Goal: Task Accomplishment & Management: Use online tool/utility

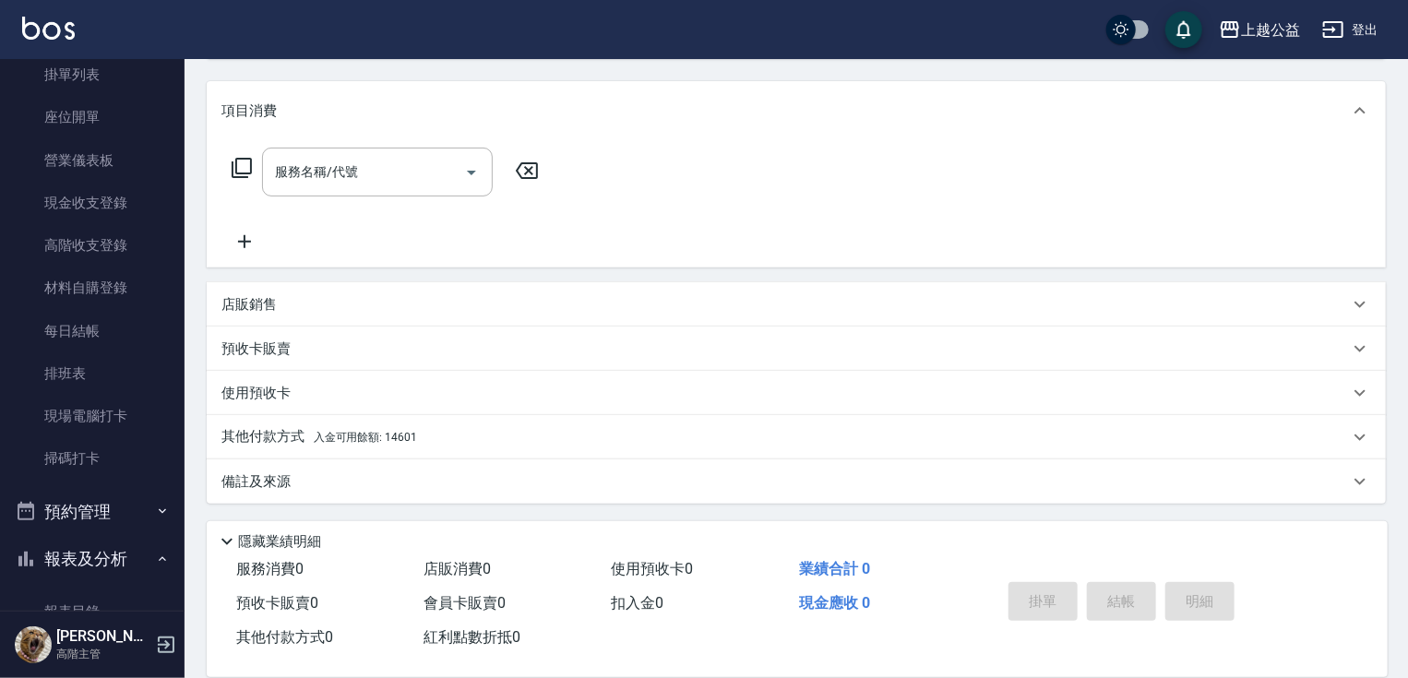
scroll to position [436, 0]
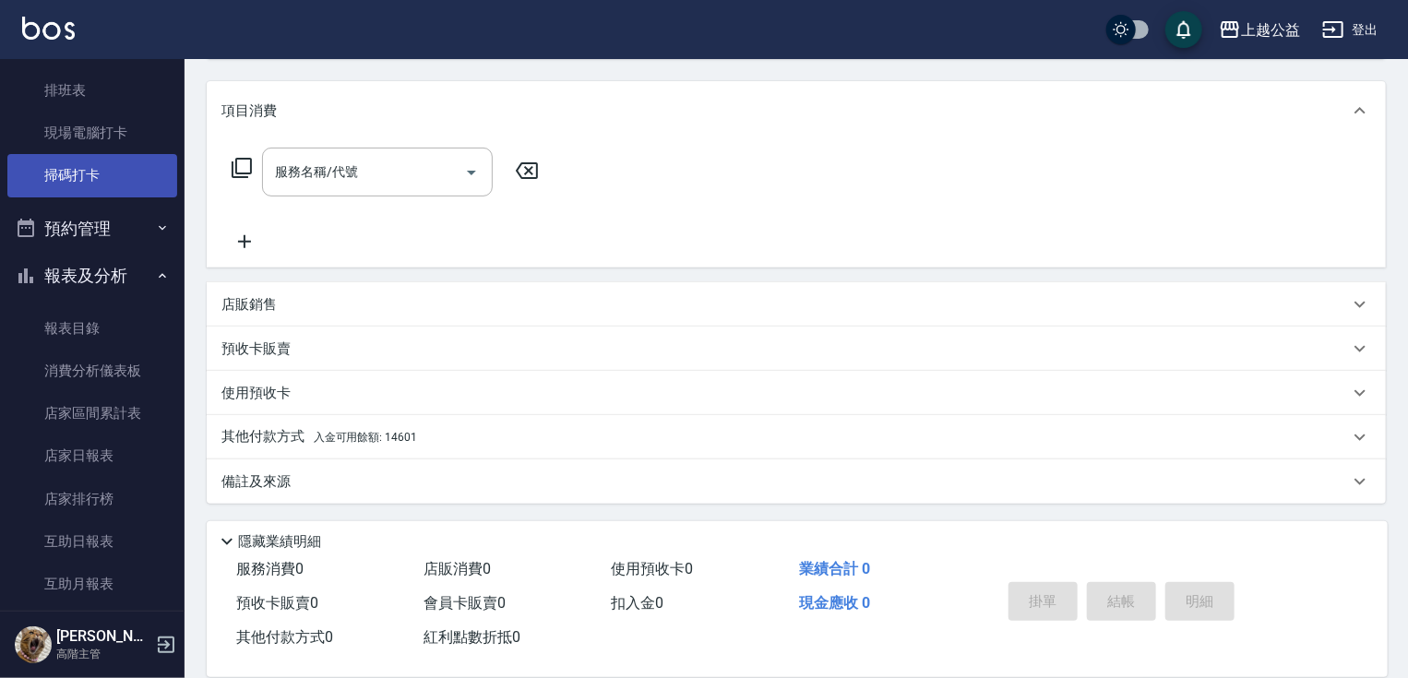
click at [101, 181] on link "掃碼打卡" at bounding box center [92, 175] width 170 height 42
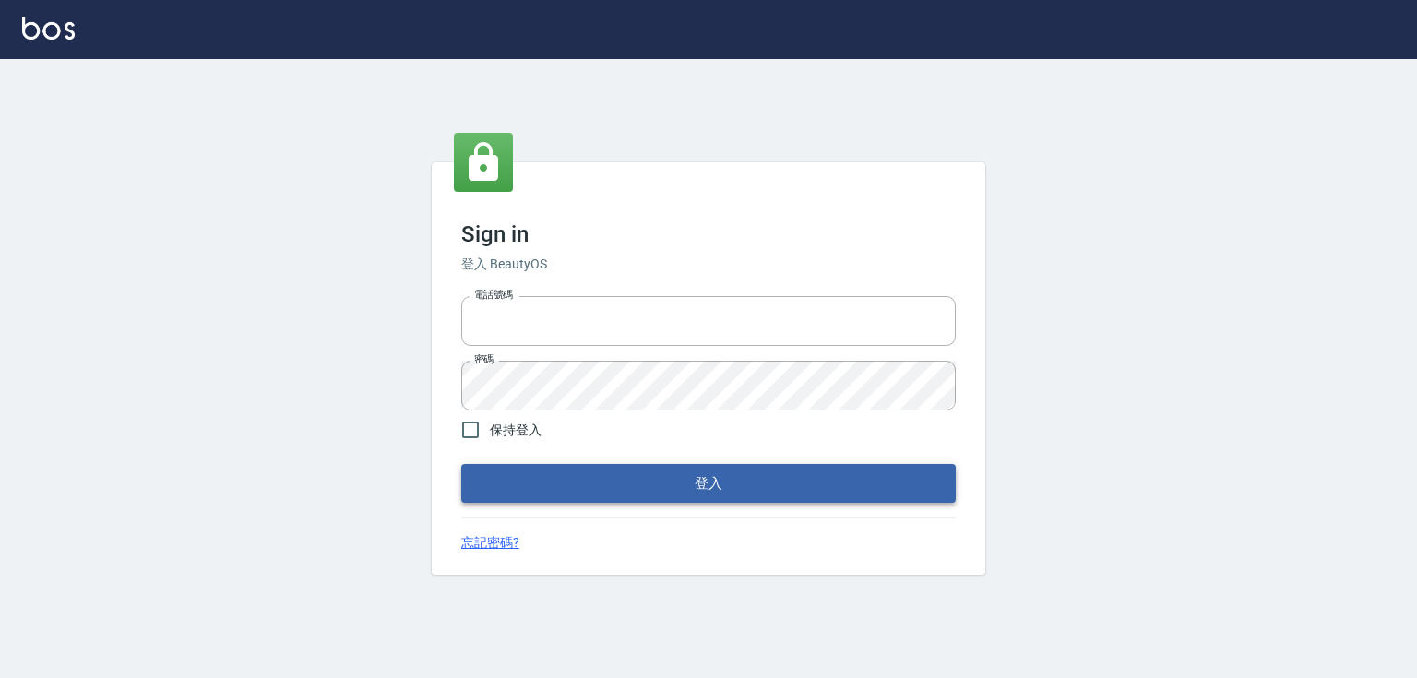
type input "0979268866"
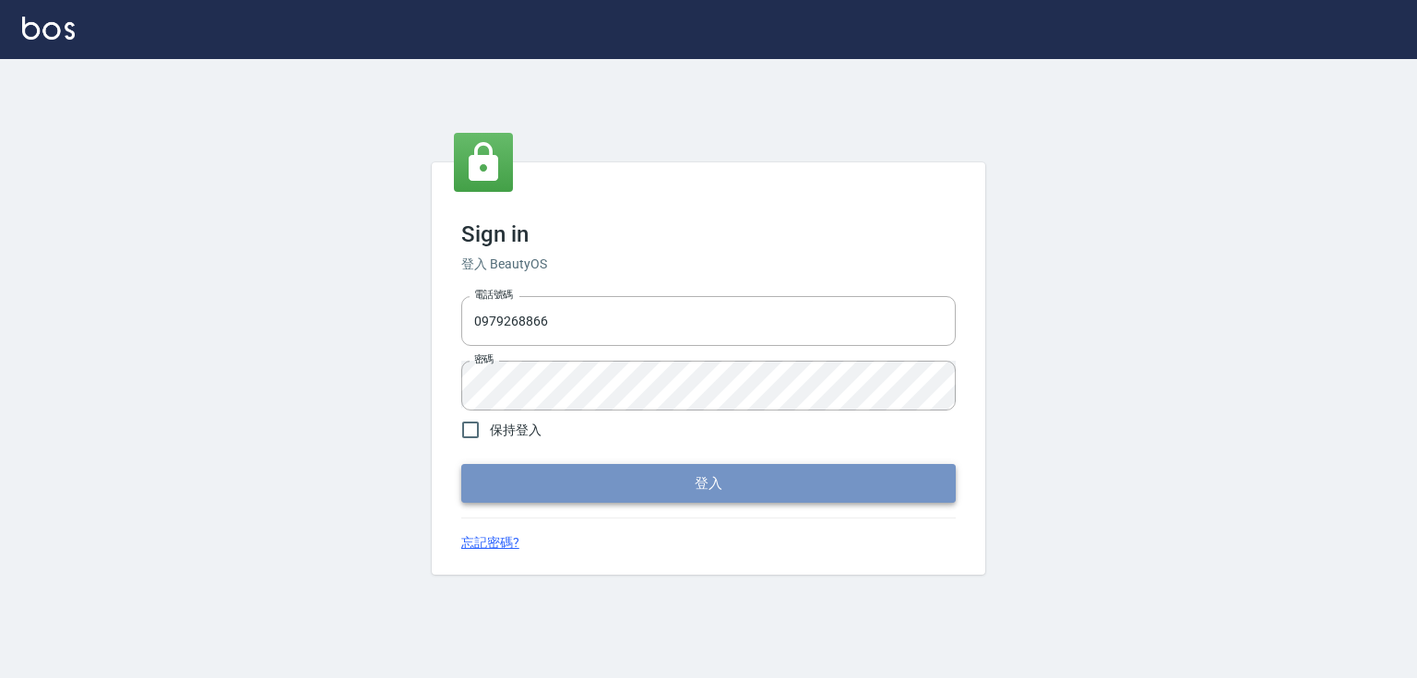
click at [828, 479] on button "登入" at bounding box center [708, 483] width 495 height 39
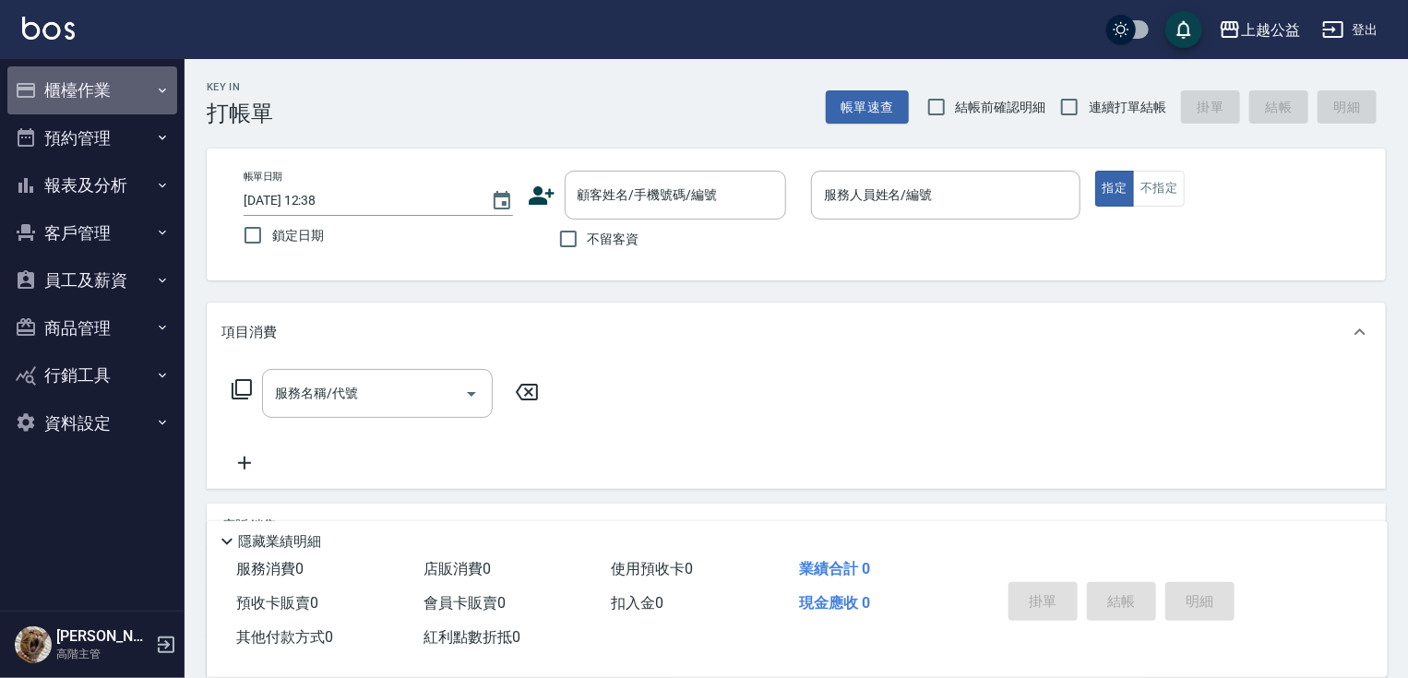
click at [99, 73] on button "櫃檯作業" at bounding box center [92, 90] width 170 height 48
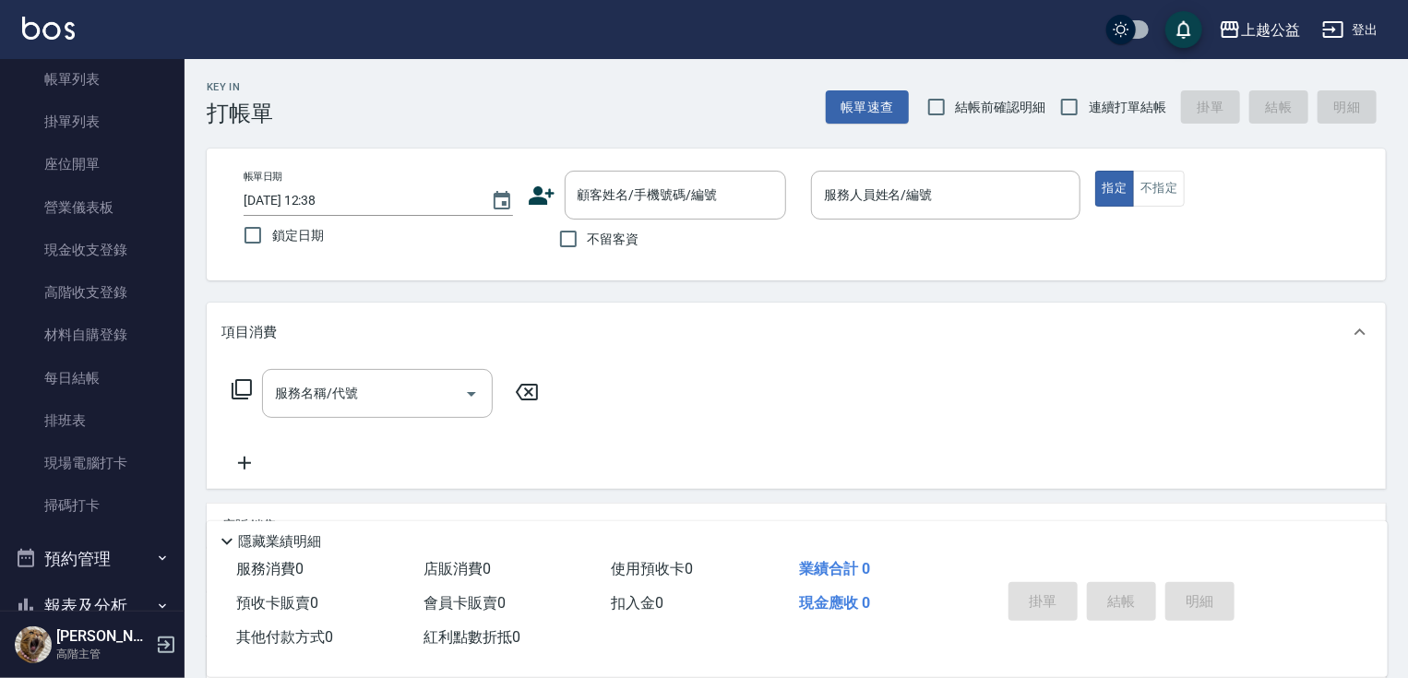
scroll to position [200, 0]
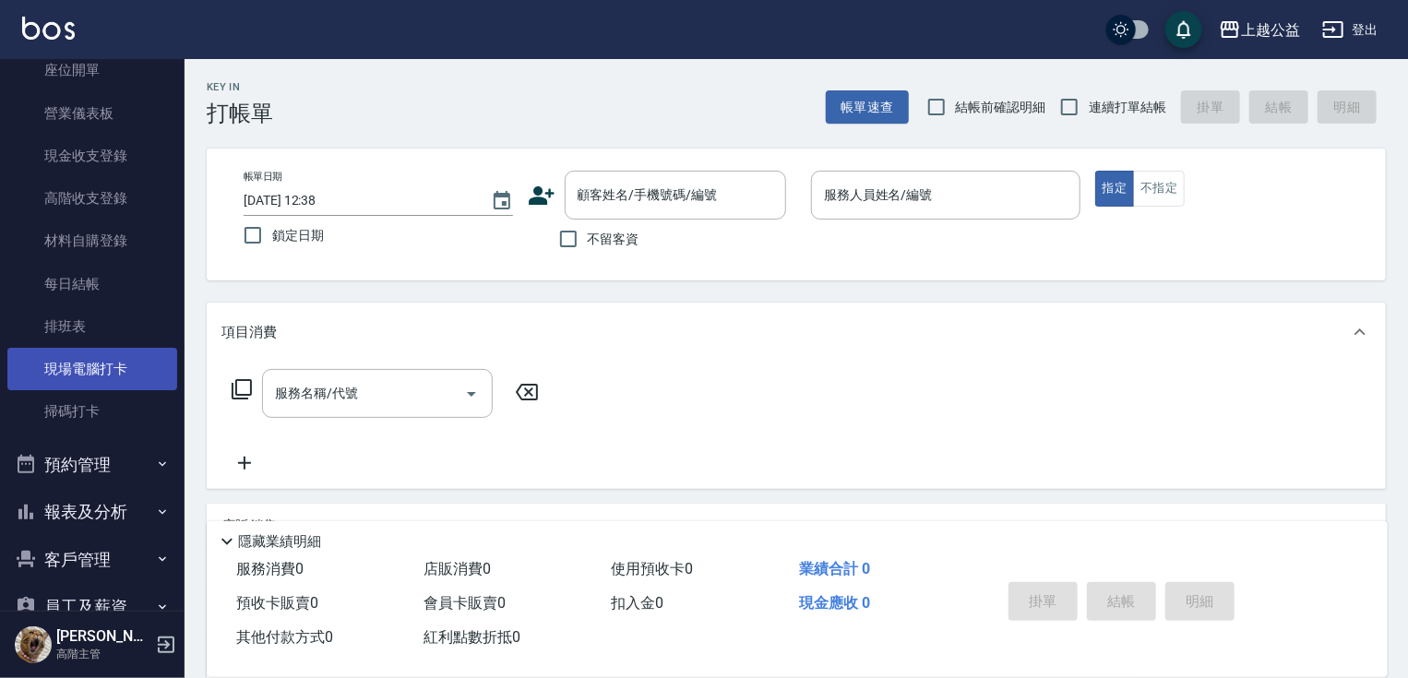
click at [84, 362] on link "現場電腦打卡" at bounding box center [92, 369] width 170 height 42
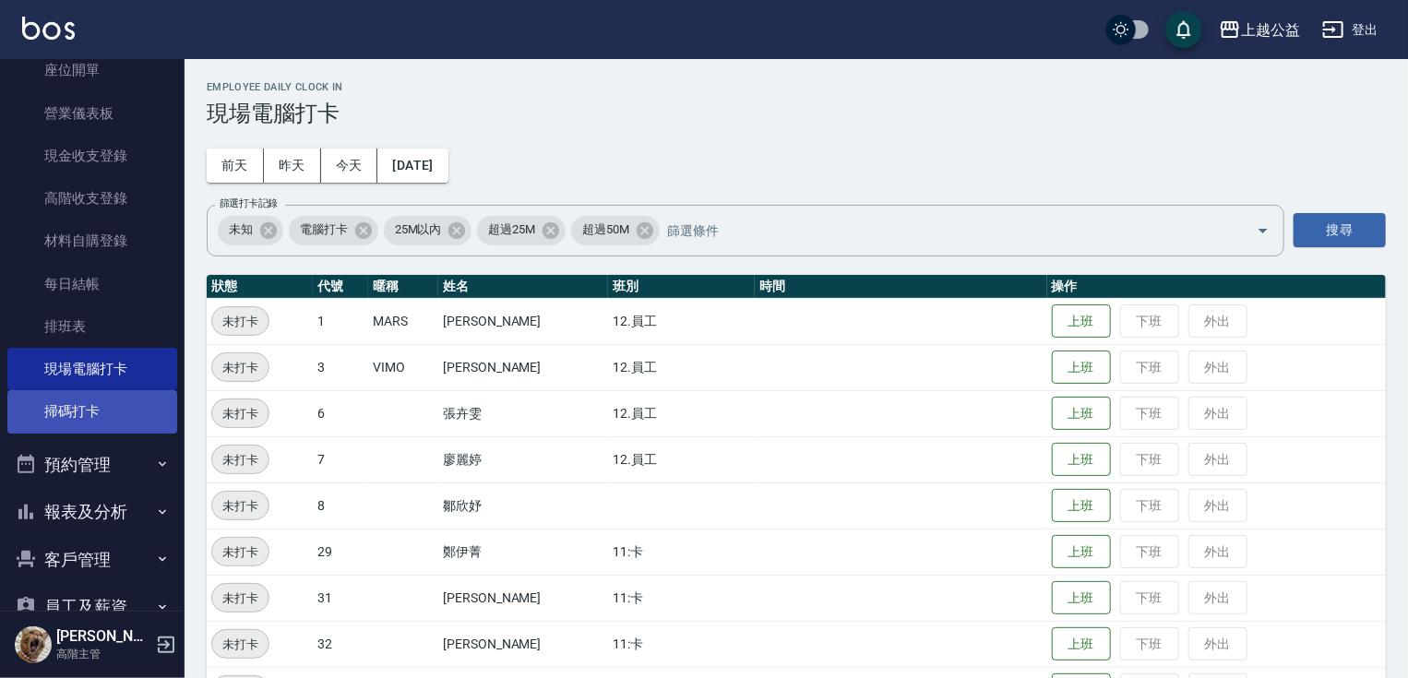
click at [90, 406] on link "掃碼打卡" at bounding box center [92, 411] width 170 height 42
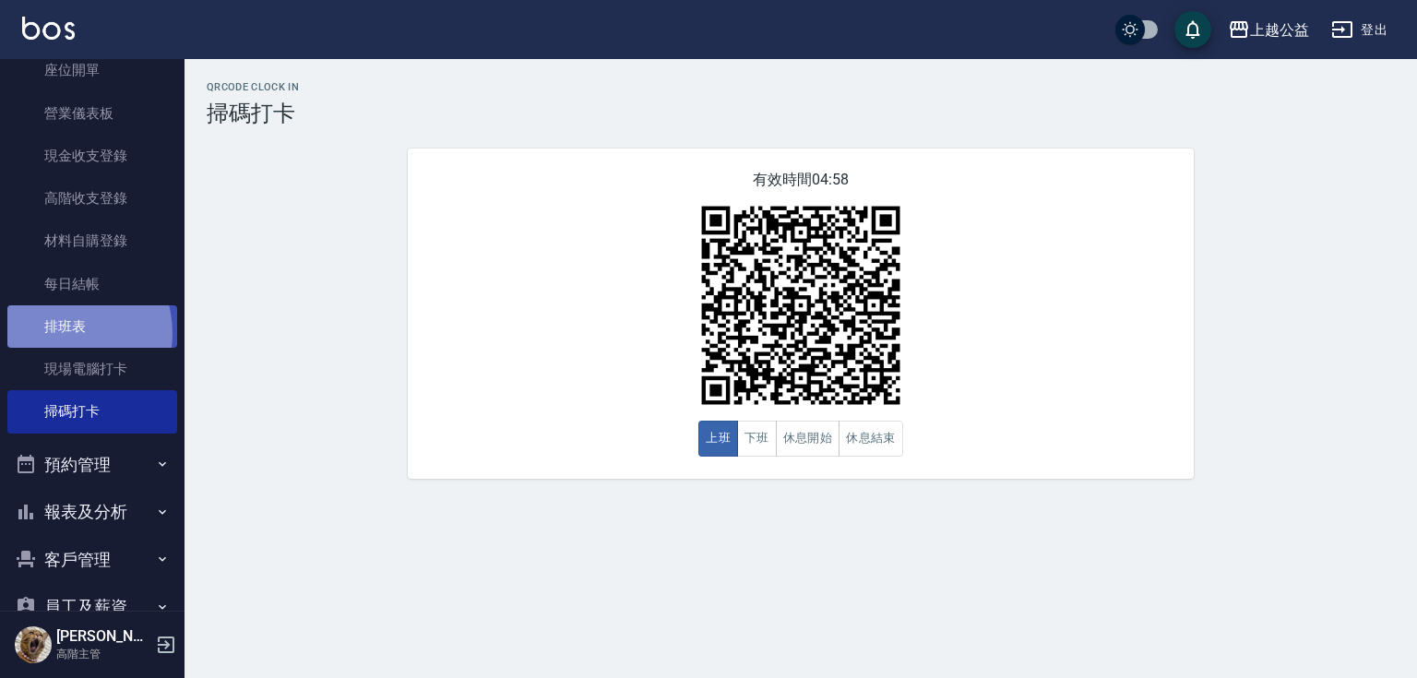
click at [60, 330] on link "排班表" at bounding box center [92, 326] width 170 height 42
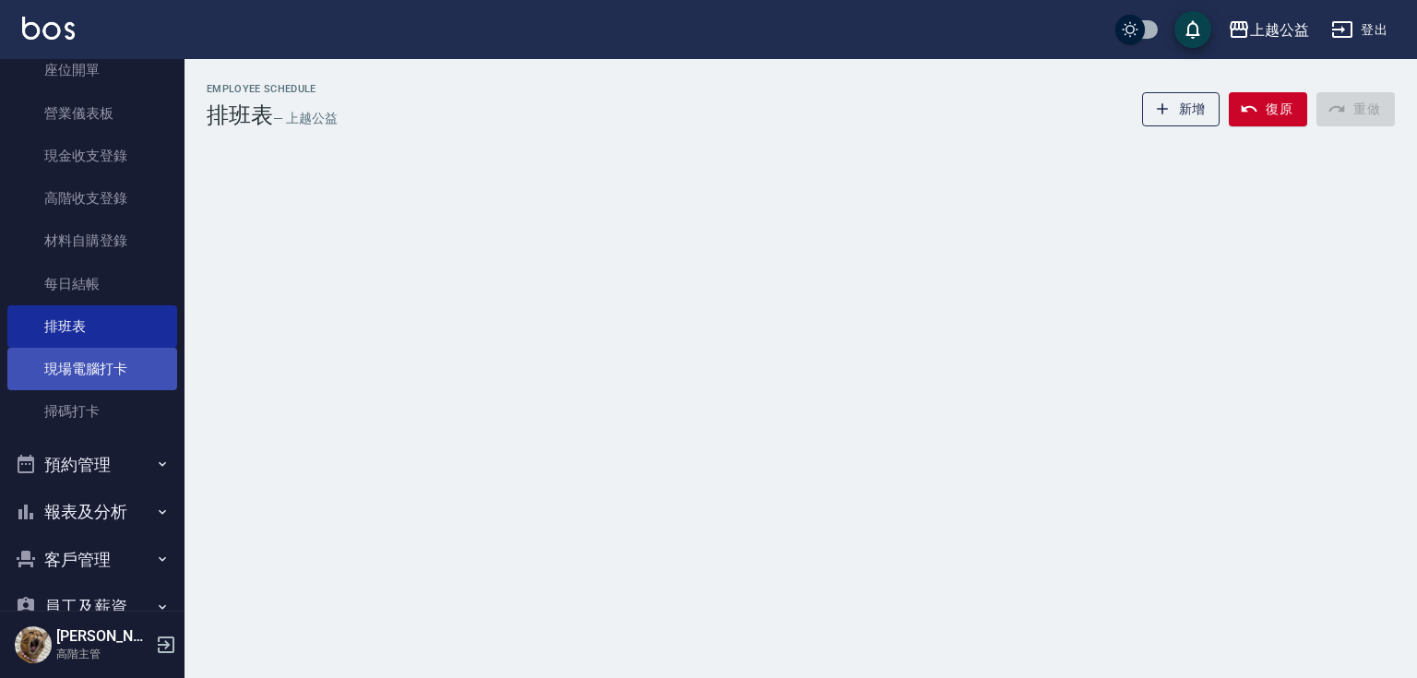
click at [81, 362] on link "現場電腦打卡" at bounding box center [92, 369] width 170 height 42
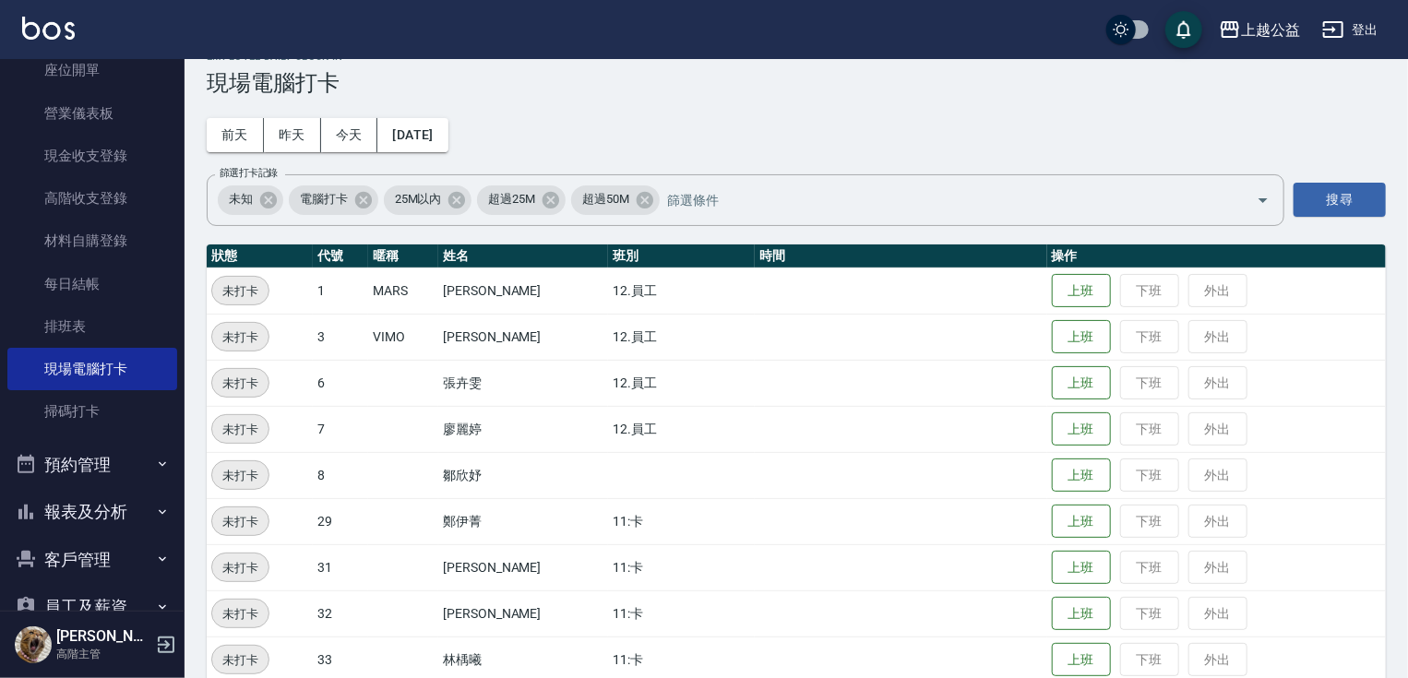
scroll to position [103, 0]
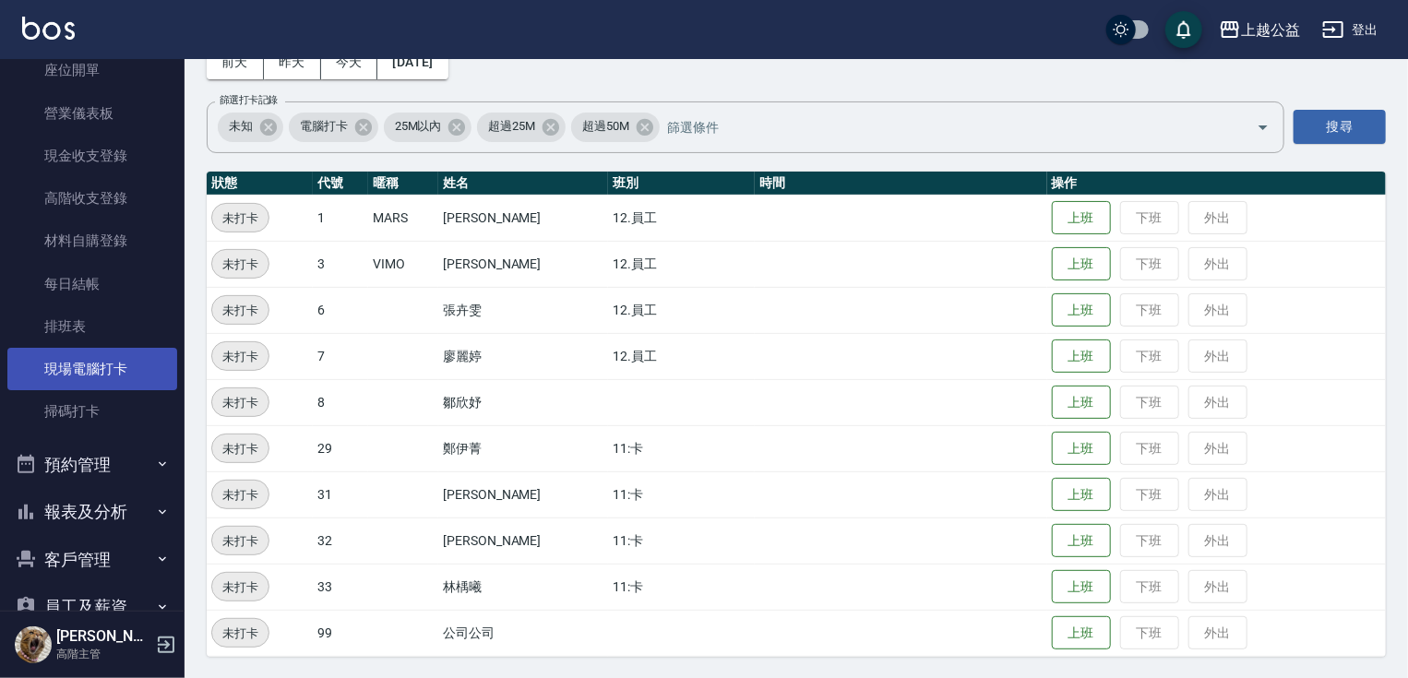
click at [113, 354] on link "現場電腦打卡" at bounding box center [92, 369] width 170 height 42
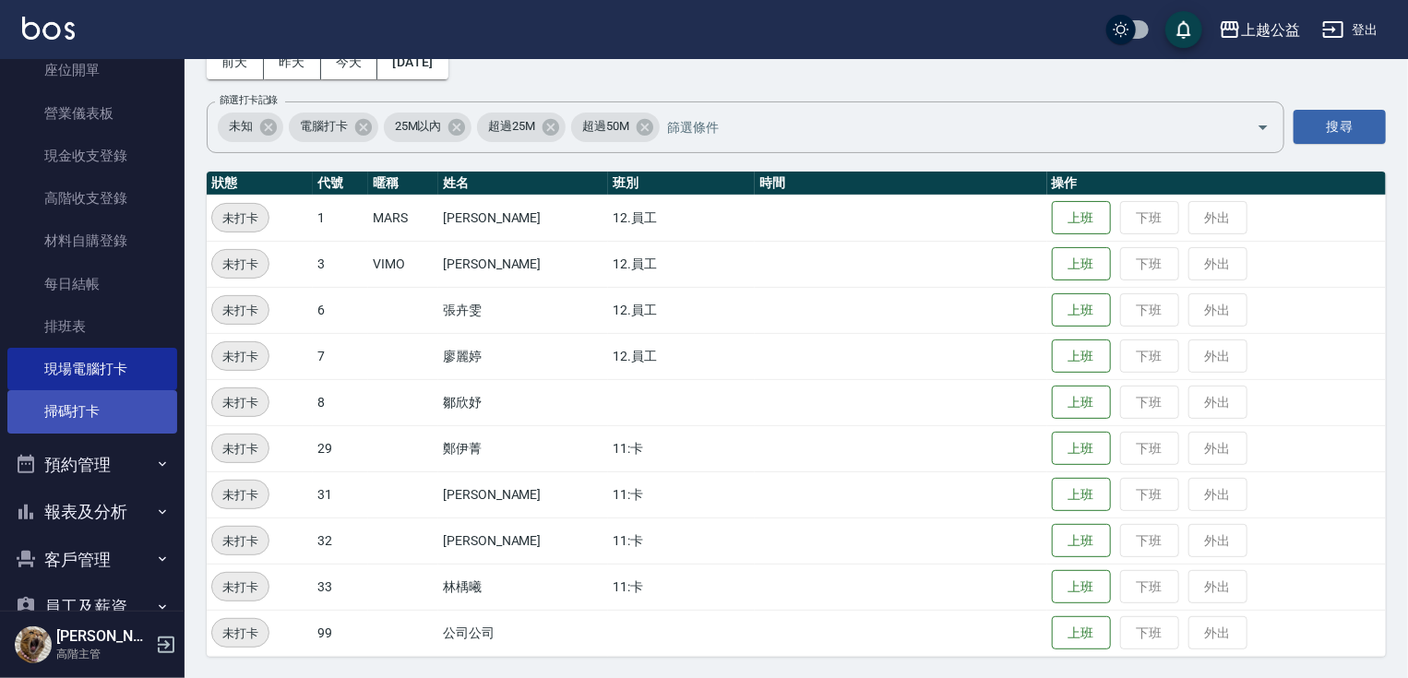
click at [118, 420] on link "掃碼打卡" at bounding box center [92, 411] width 170 height 42
